Goal: Task Accomplishment & Management: Use online tool/utility

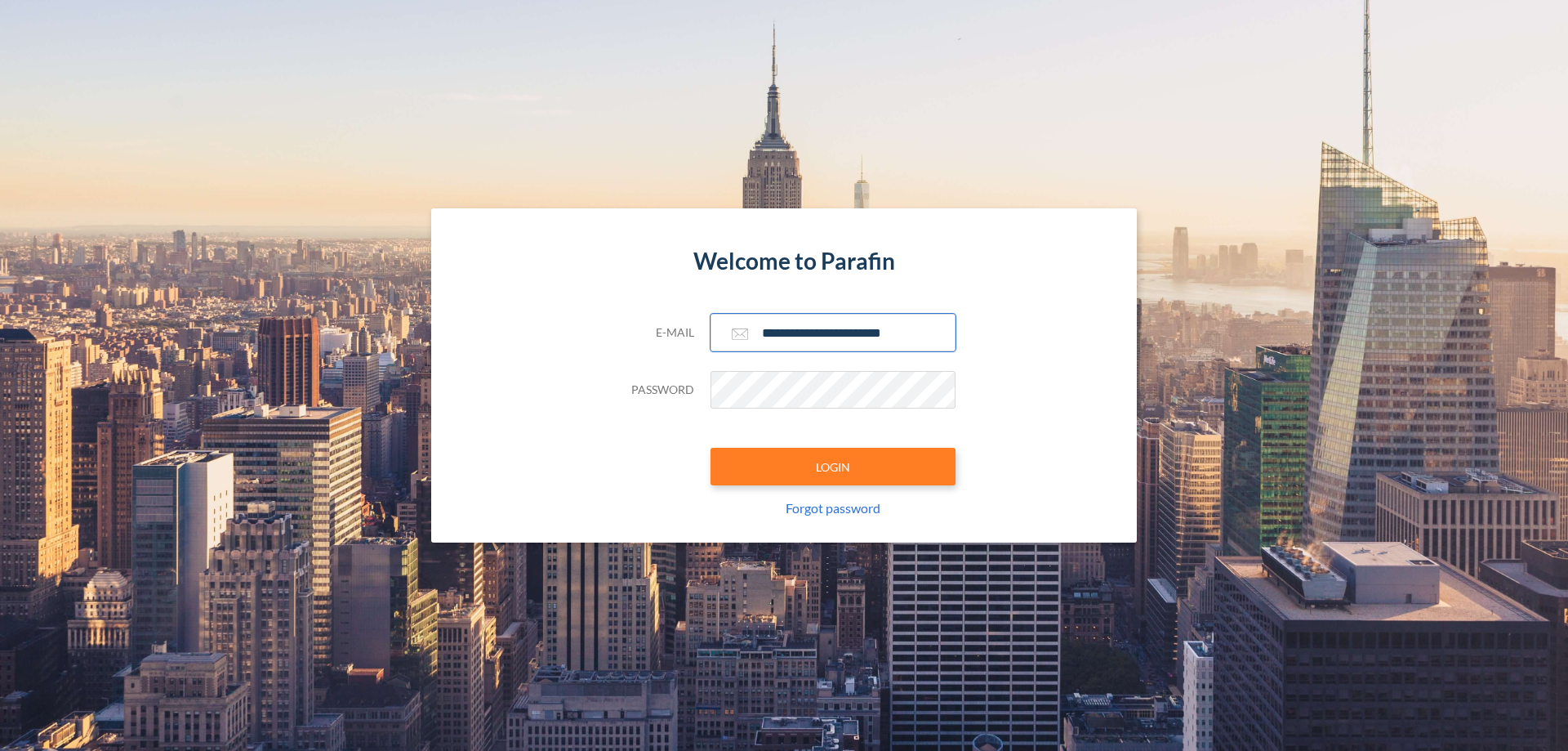
type input "**********"
click at [833, 466] on button "LOGIN" at bounding box center [832, 466] width 245 height 38
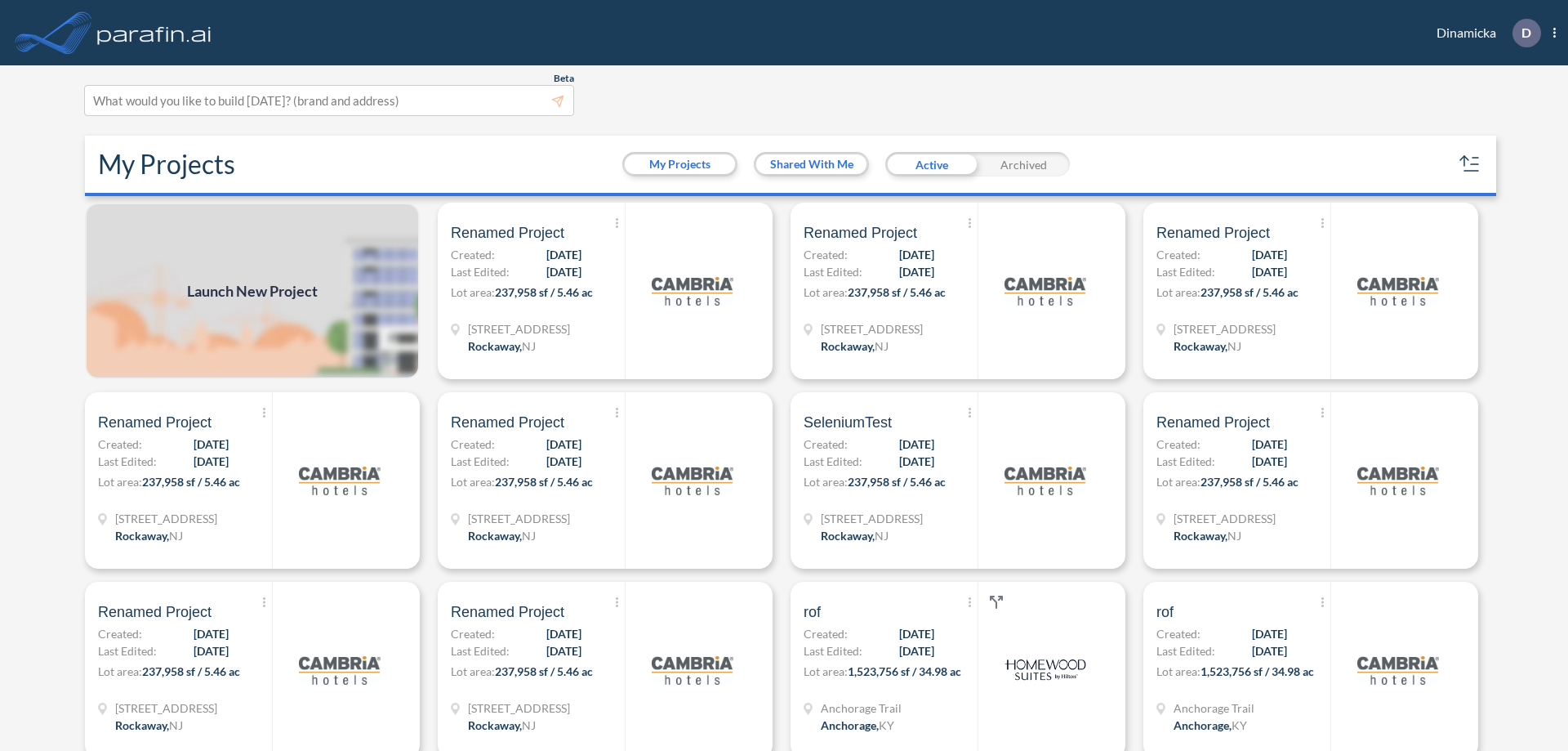
scroll to position [4, 0]
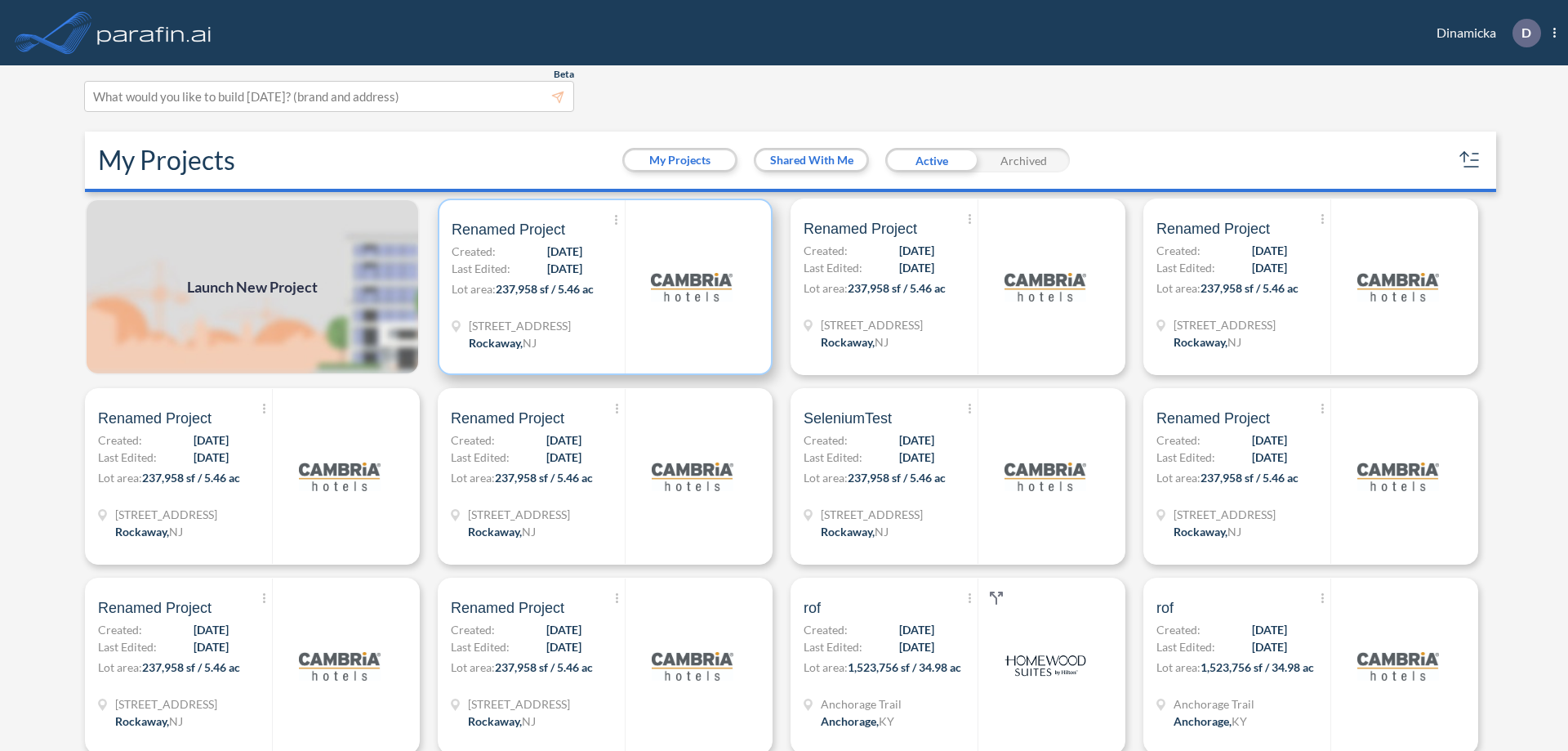
click at [602, 287] on p "Lot area: 237,958 sf / 5.46 ac" at bounding box center [538, 291] width 173 height 24
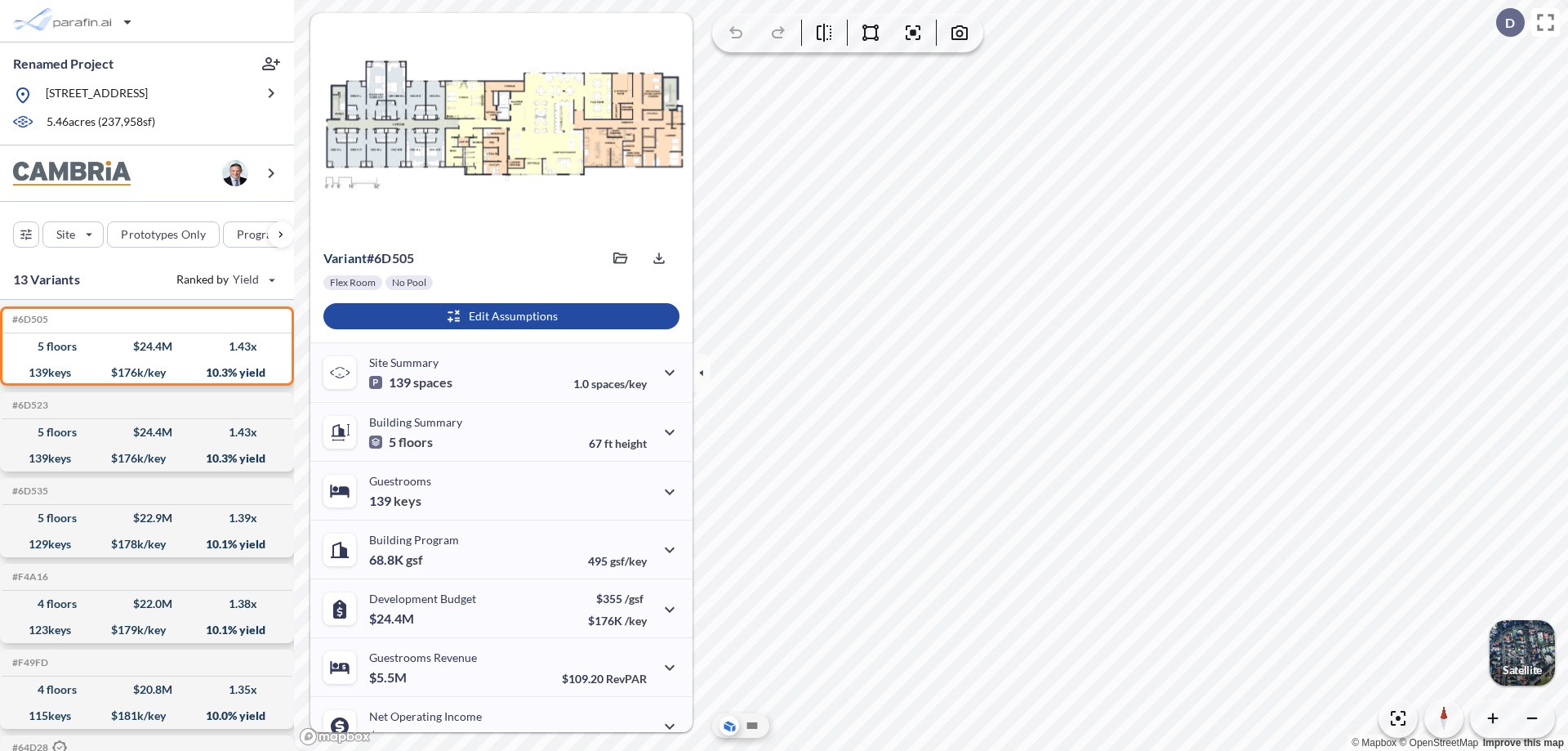
scroll to position [82, 0]
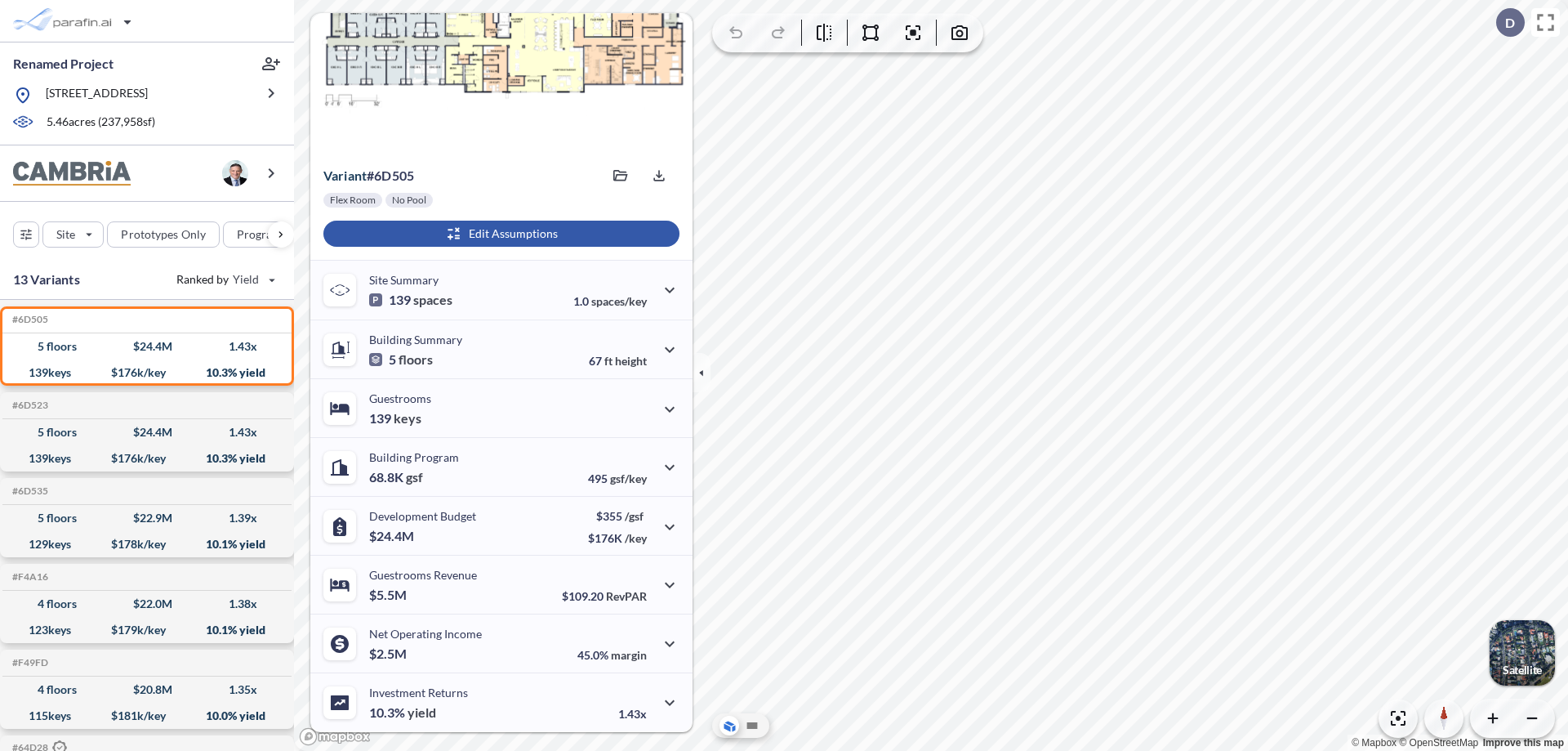
click at [499, 234] on div "button" at bounding box center [501, 234] width 357 height 26
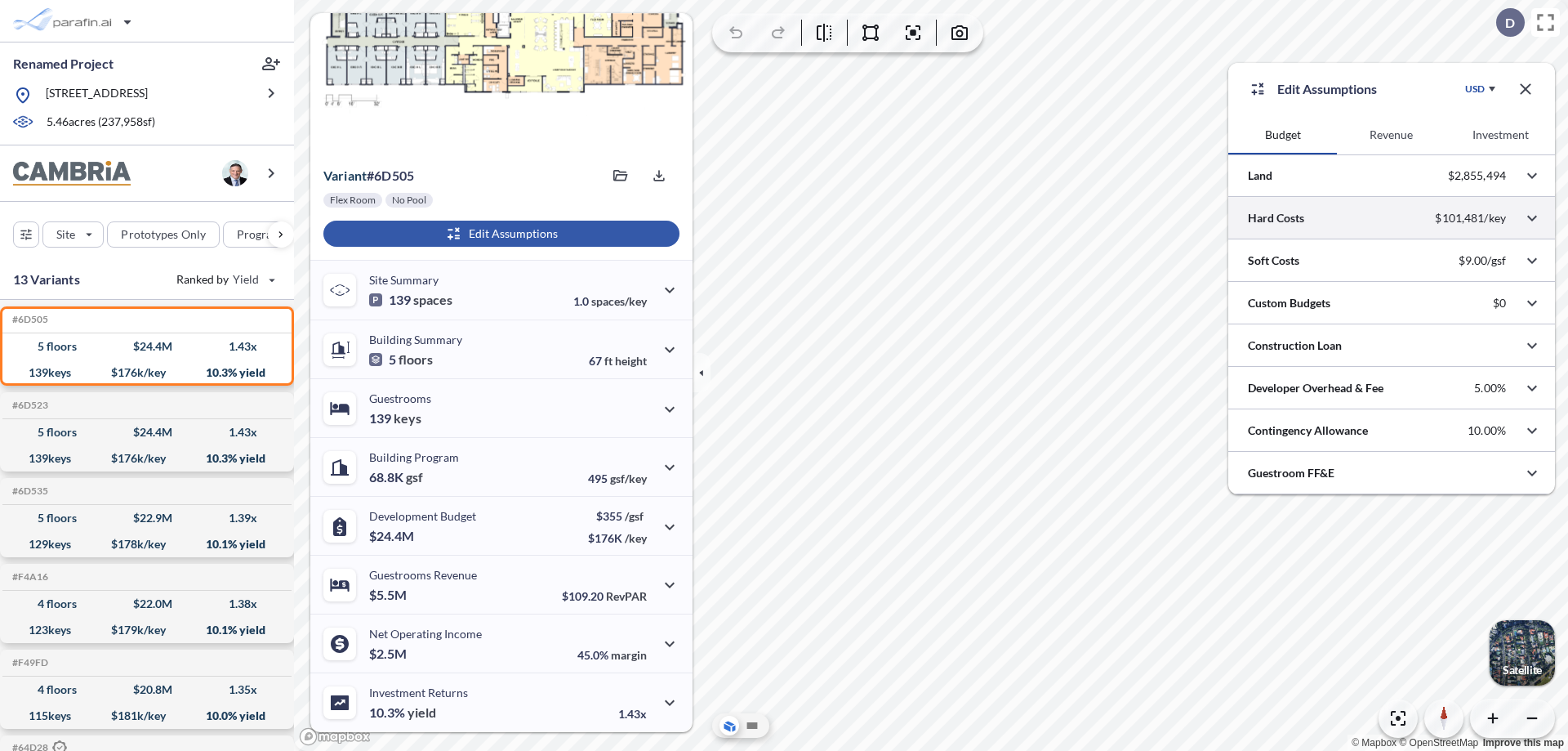
click at [1392, 218] on div at bounding box center [1391, 218] width 326 height 42
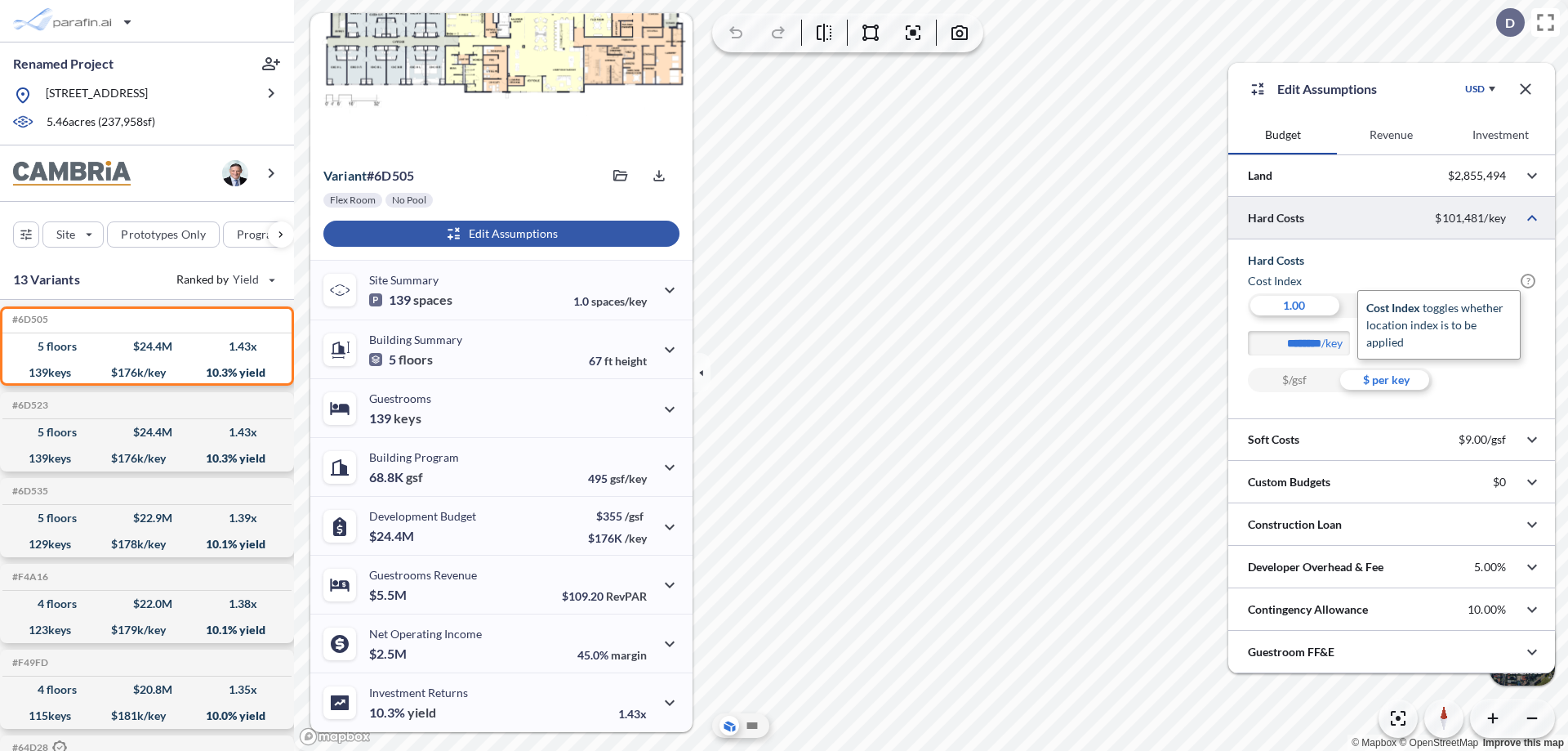
click at [1528, 281] on span "?" at bounding box center [1528, 281] width 15 height 15
